Goal: Task Accomplishment & Management: Manage account settings

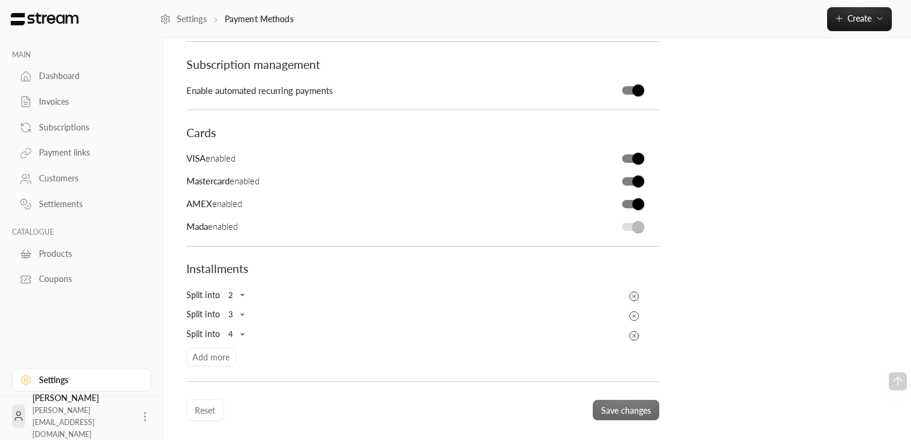
scroll to position [150, 0]
click at [218, 358] on div "Split into 2 * ​ Split into 3 * ​ Split into 4 * ​ Add more" at bounding box center [422, 324] width 485 height 80
click at [199, 351] on div "Split into 2 * ​ Split into 3 * ​ Split into 4 * ​ Add more" at bounding box center [422, 324] width 485 height 80
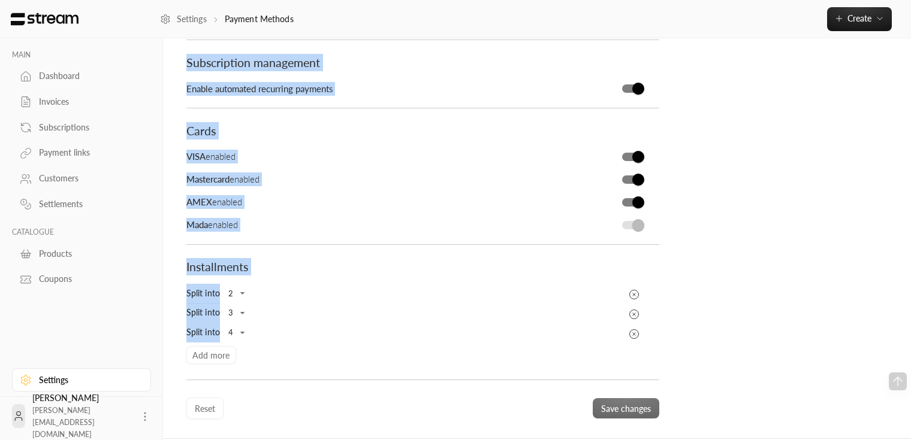
click at [199, 351] on div "Split into 2 * ​ Split into 3 * ​ Split into 4 * ​ Add more" at bounding box center [422, 324] width 485 height 80
click at [245, 290] on body "MAIN Dashboard Invoices Subscriptions Payment links Customers Settlements CATAL…" at bounding box center [460, 70] width 920 height 440
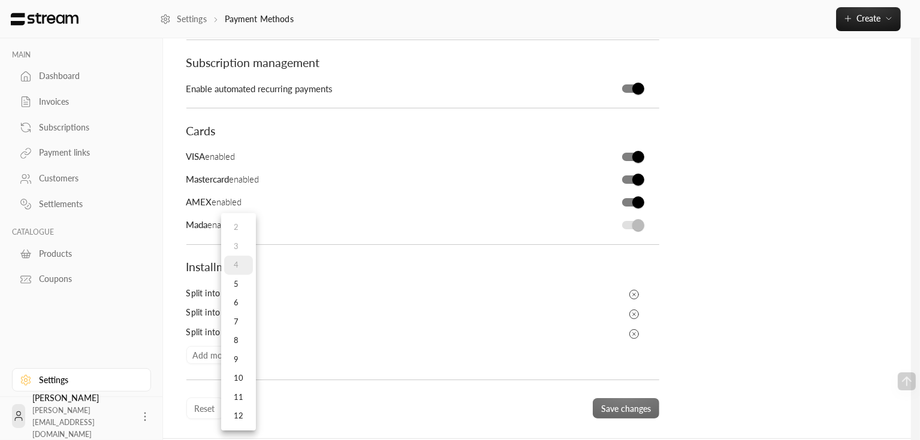
click at [310, 353] on div at bounding box center [460, 220] width 920 height 440
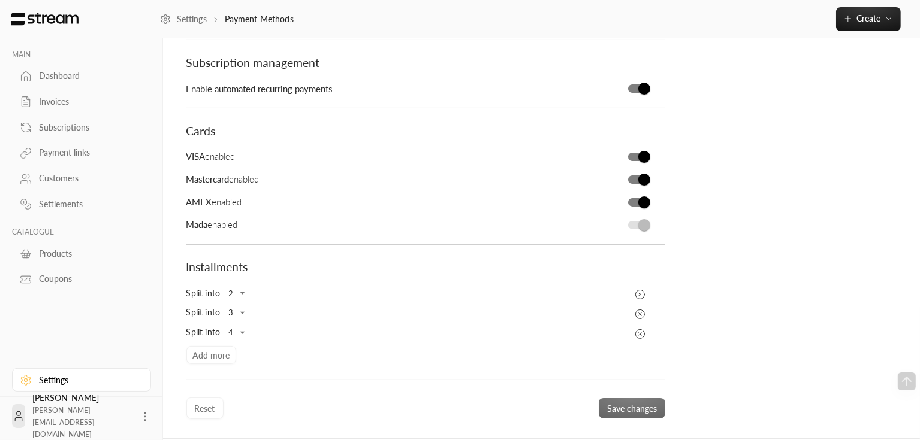
click at [240, 290] on body "MAIN Dashboard Invoices Subscriptions Payment links Customers Settlements CATAL…" at bounding box center [460, 70] width 920 height 440
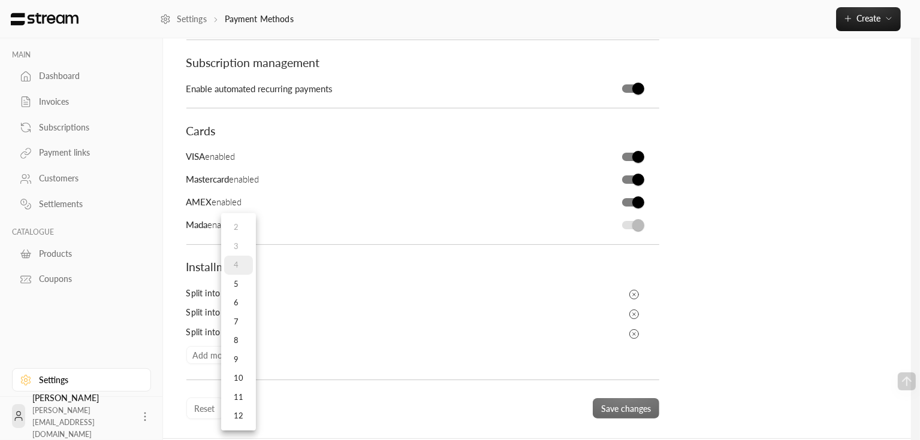
click at [309, 331] on div at bounding box center [460, 220] width 920 height 440
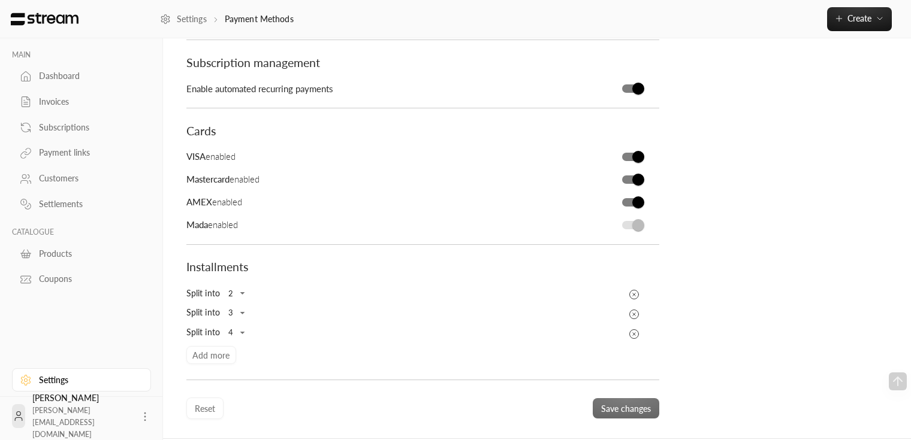
click at [207, 351] on div "Split into 2 * ​ Split into 3 * ​ Split into 4 * ​ Add more" at bounding box center [422, 324] width 485 height 80
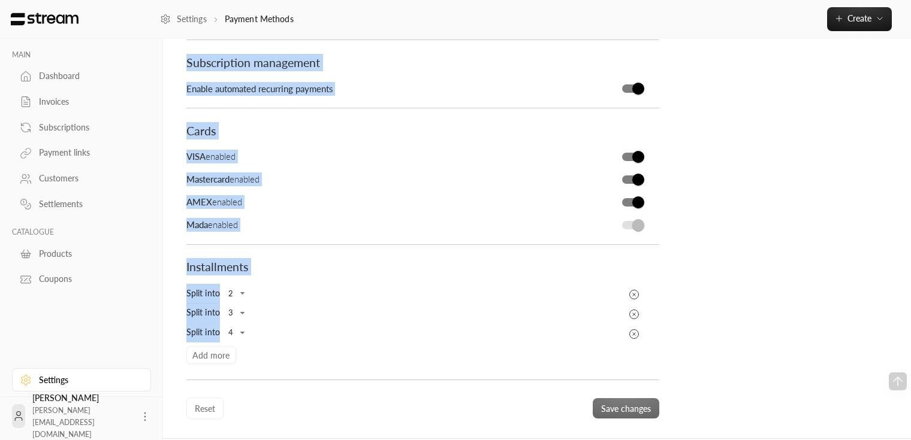
click at [207, 351] on div "Split into 2 * ​ Split into 3 * ​ Split into 4 * ​ Add more" at bounding box center [422, 324] width 485 height 80
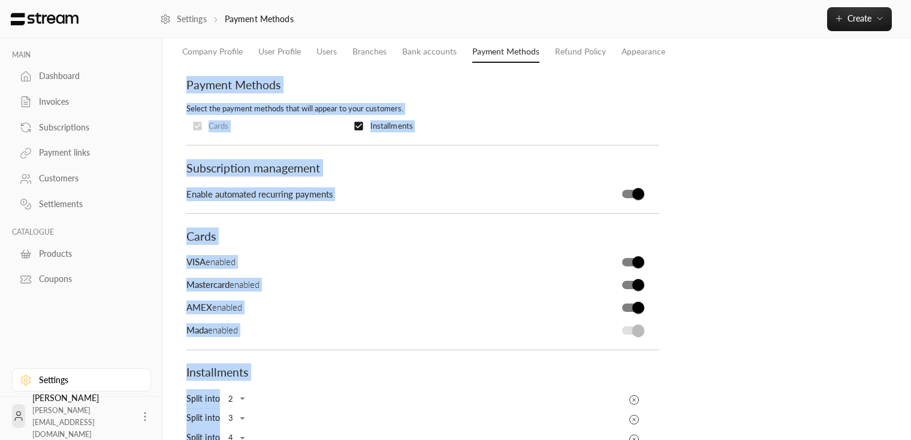
scroll to position [0, 0]
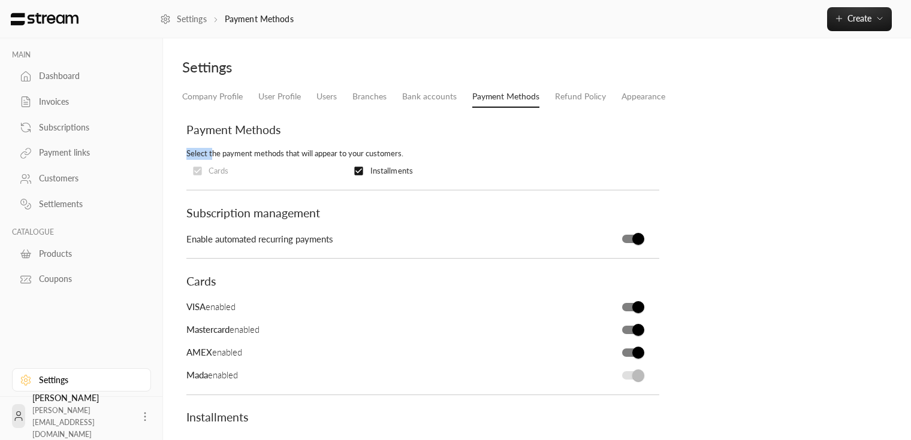
drag, startPoint x: 211, startPoint y: 152, endPoint x: 346, endPoint y: 147, distance: 134.9
click at [346, 147] on div "Payment Methods Select the payment methods that will appear to your customers. …" at bounding box center [422, 146] width 473 height 71
click at [207, 171] on label "Cards" at bounding box center [207, 171] width 43 height 23
